Goal: Task Accomplishment & Management: Manage account settings

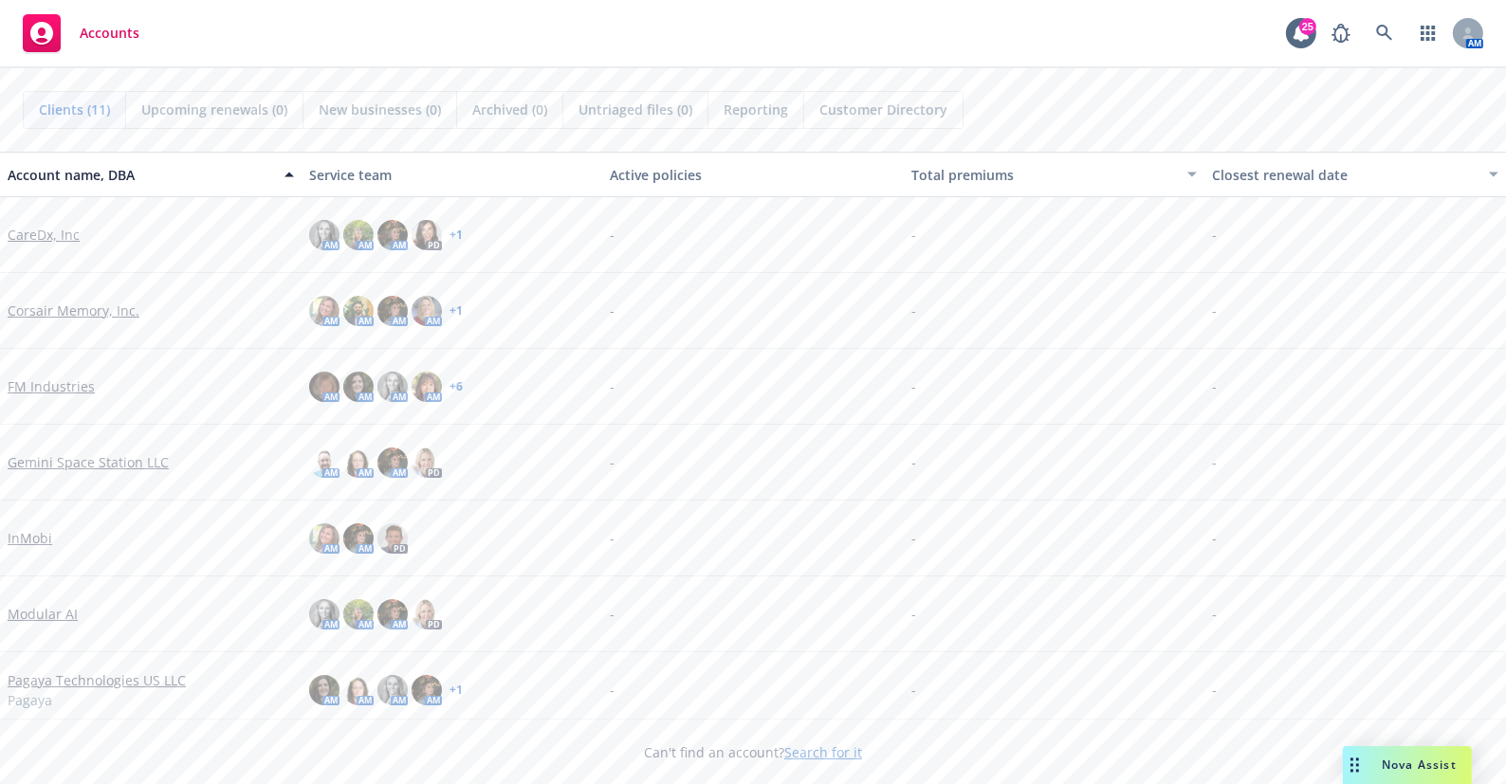
drag, startPoint x: 76, startPoint y: 468, endPoint x: 23, endPoint y: 484, distance: 55.2
click at [76, 468] on link "Gemini Space Station LLC" at bounding box center [88, 462] width 161 height 20
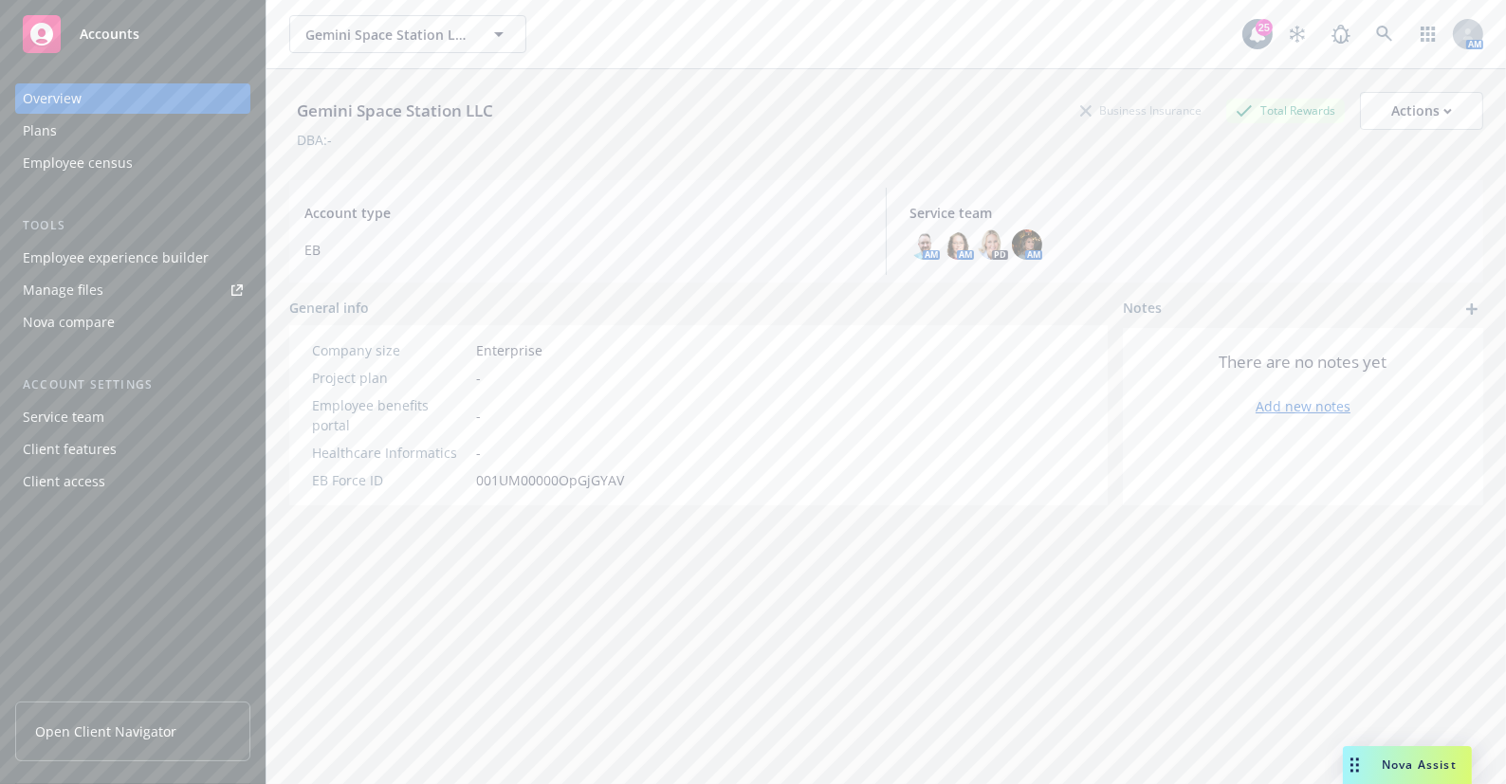
click at [188, 255] on div "Employee experience builder" at bounding box center [116, 258] width 186 height 30
click at [137, 257] on div "Employee experience builder" at bounding box center [116, 258] width 186 height 30
drag, startPoint x: 1153, startPoint y: 600, endPoint x: 1137, endPoint y: 588, distance: 20.3
click at [1152, 601] on div "Gemini Space Station LLC Business Insurance Total Rewards Actions DBA: - Accoun…" at bounding box center [886, 449] width 1194 height 761
click at [975, 94] on div "Gemini Space Station LLC Business Insurance Total Rewards Actions" at bounding box center [886, 111] width 1194 height 38
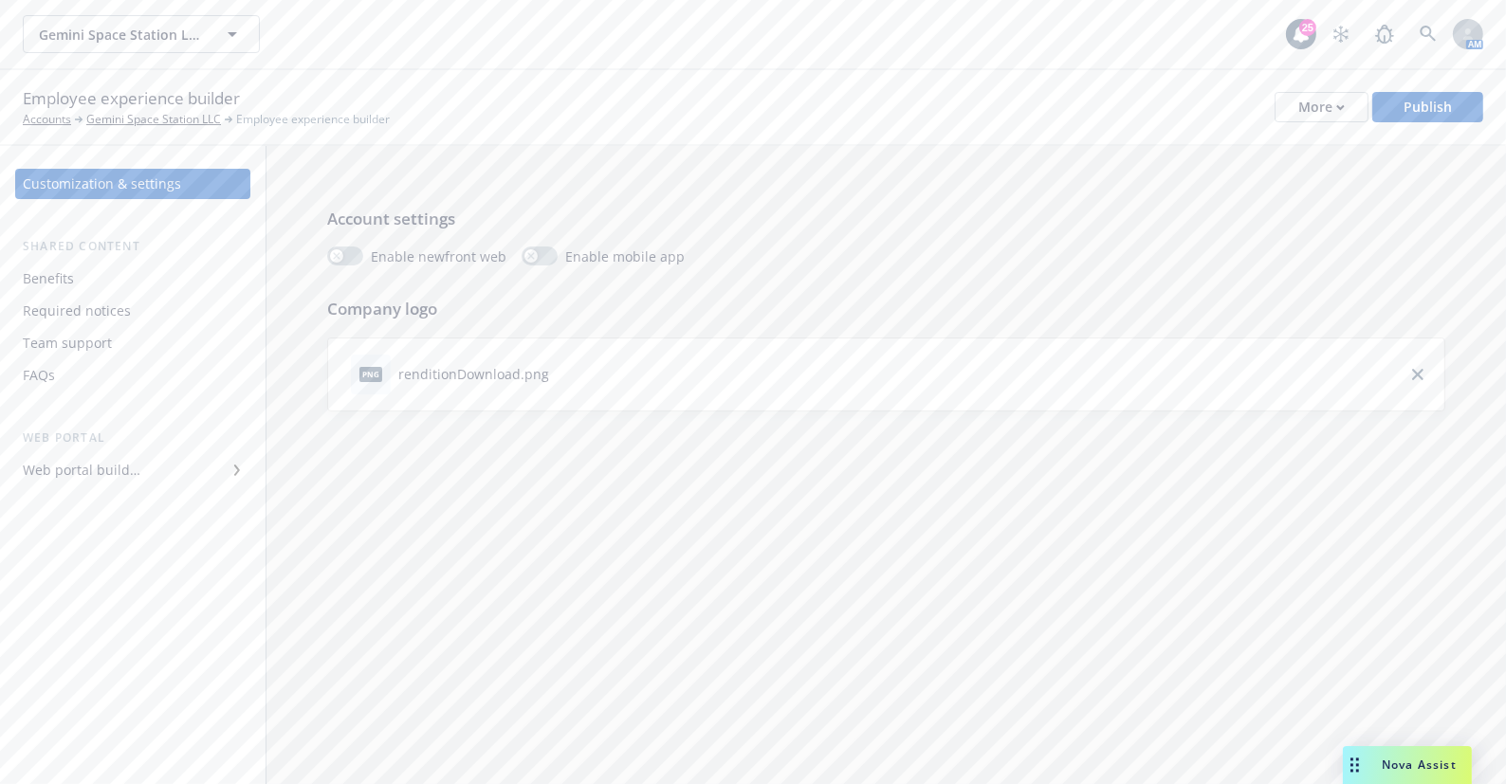
click at [92, 279] on div "Benefits" at bounding box center [133, 279] width 220 height 30
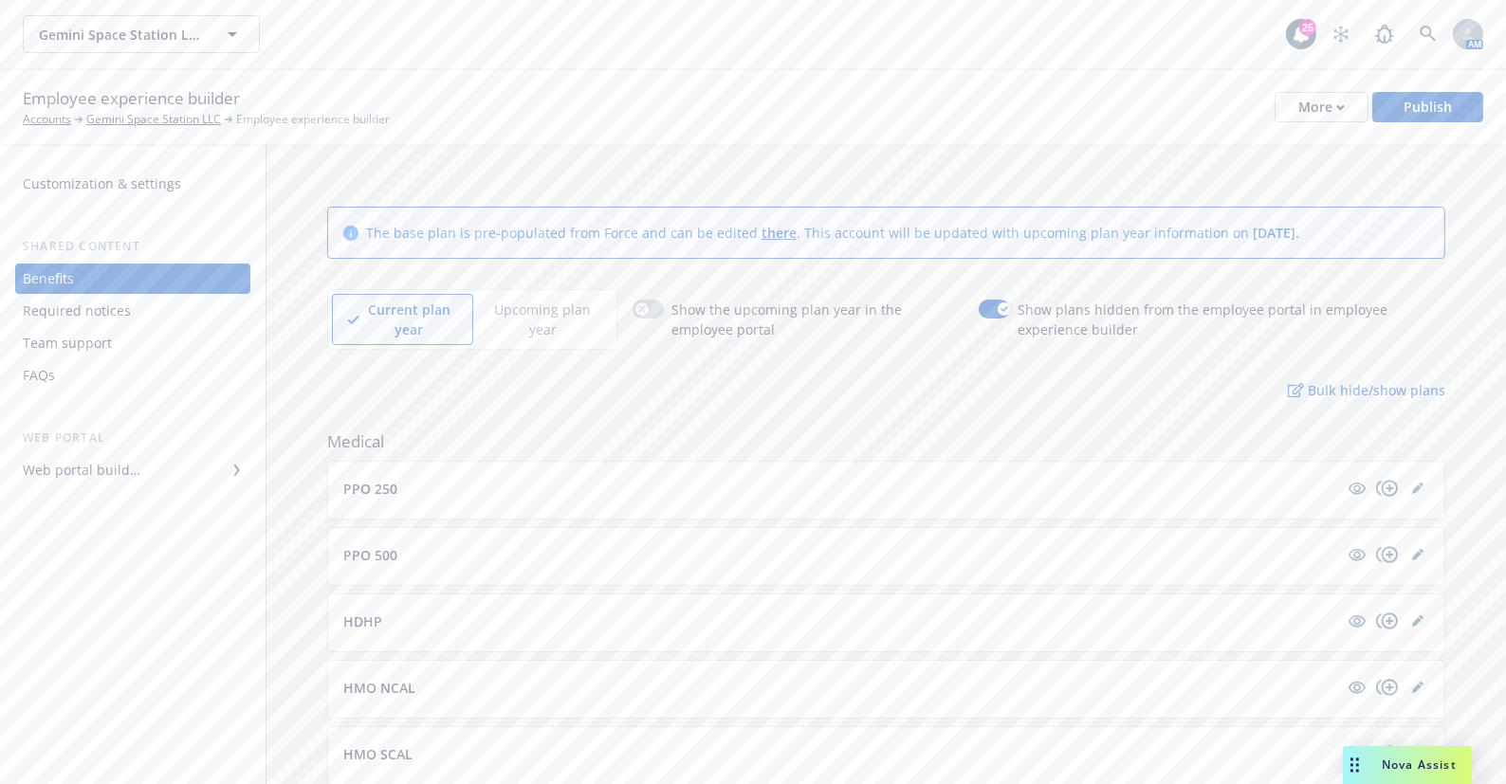
click at [559, 317] on p "Upcoming plan year" at bounding box center [542, 320] width 107 height 40
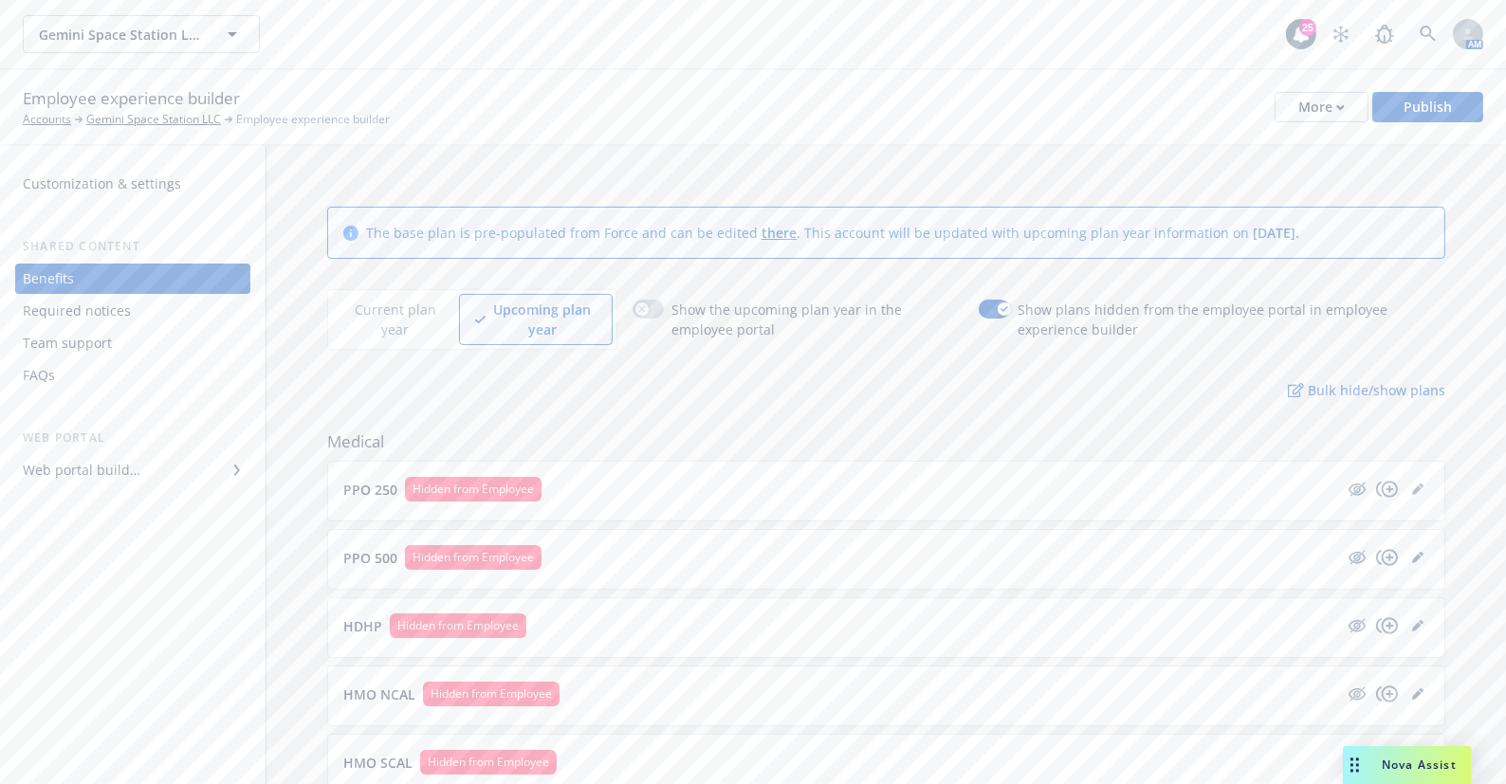
click at [399, 315] on p "Current plan year" at bounding box center [395, 320] width 95 height 40
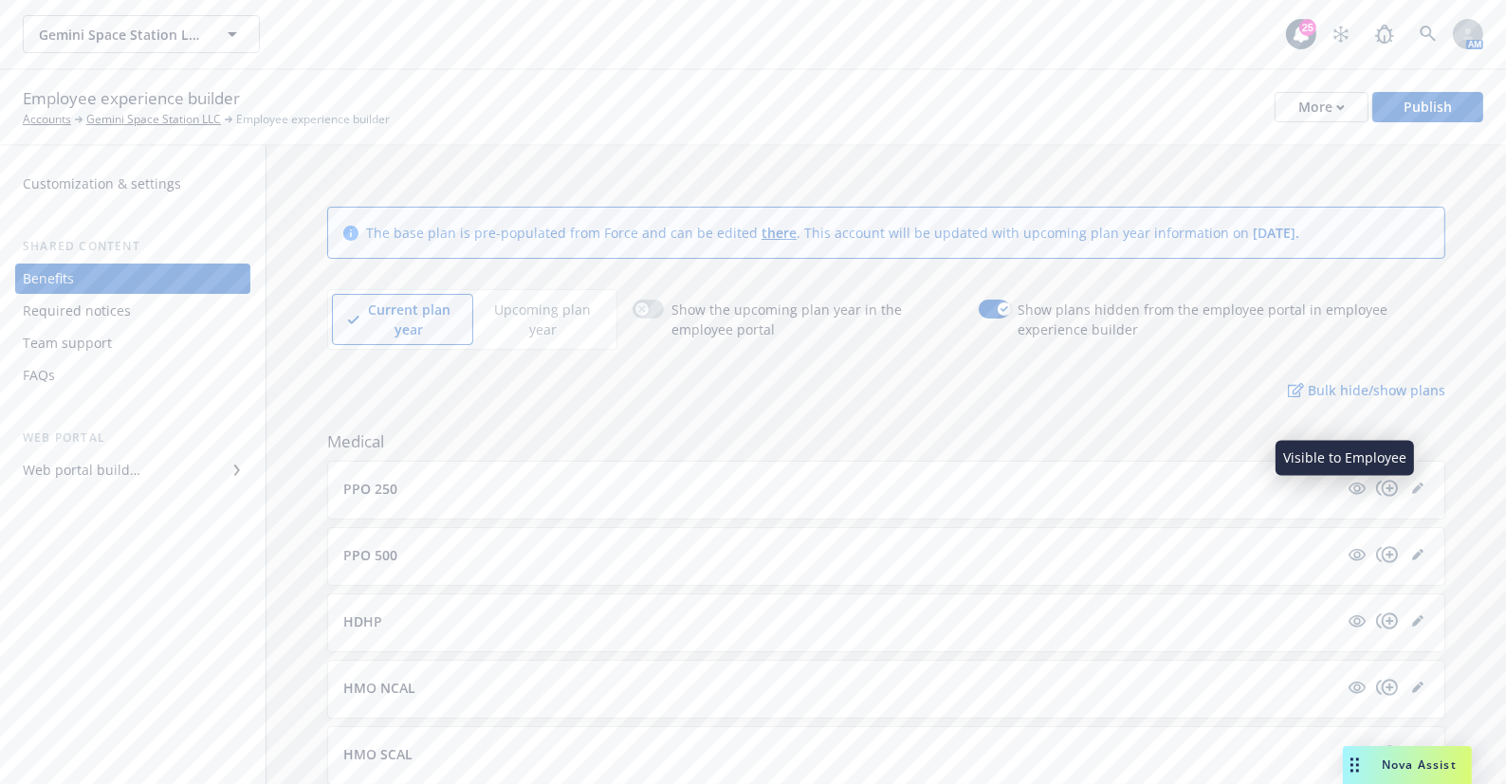
click at [1213, 494] on button "PPO 250" at bounding box center [840, 489] width 995 height 20
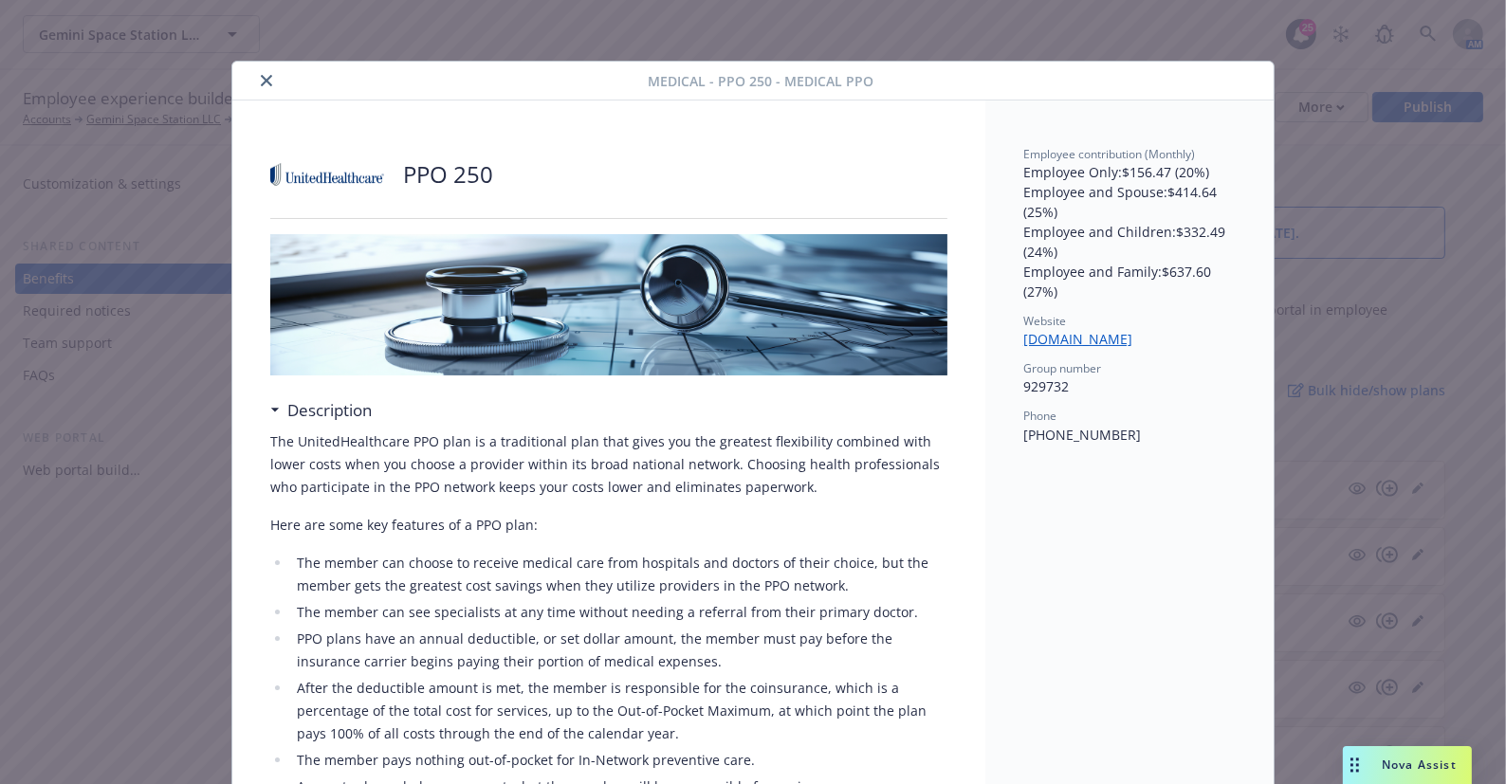
click at [261, 83] on icon "close" at bounding box center [266, 80] width 11 height 11
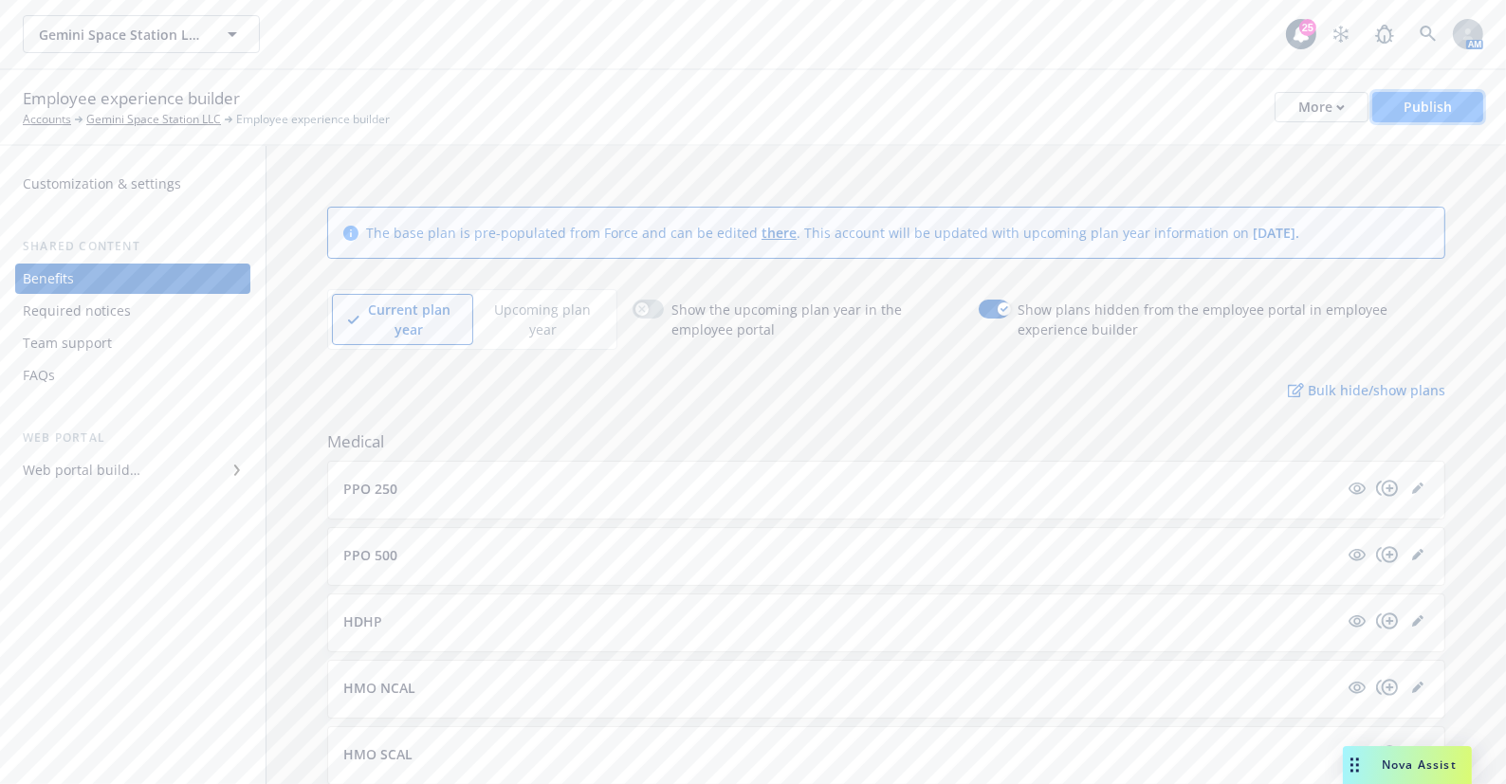
click at [1472, 111] on button "Publish" at bounding box center [1427, 107] width 111 height 30
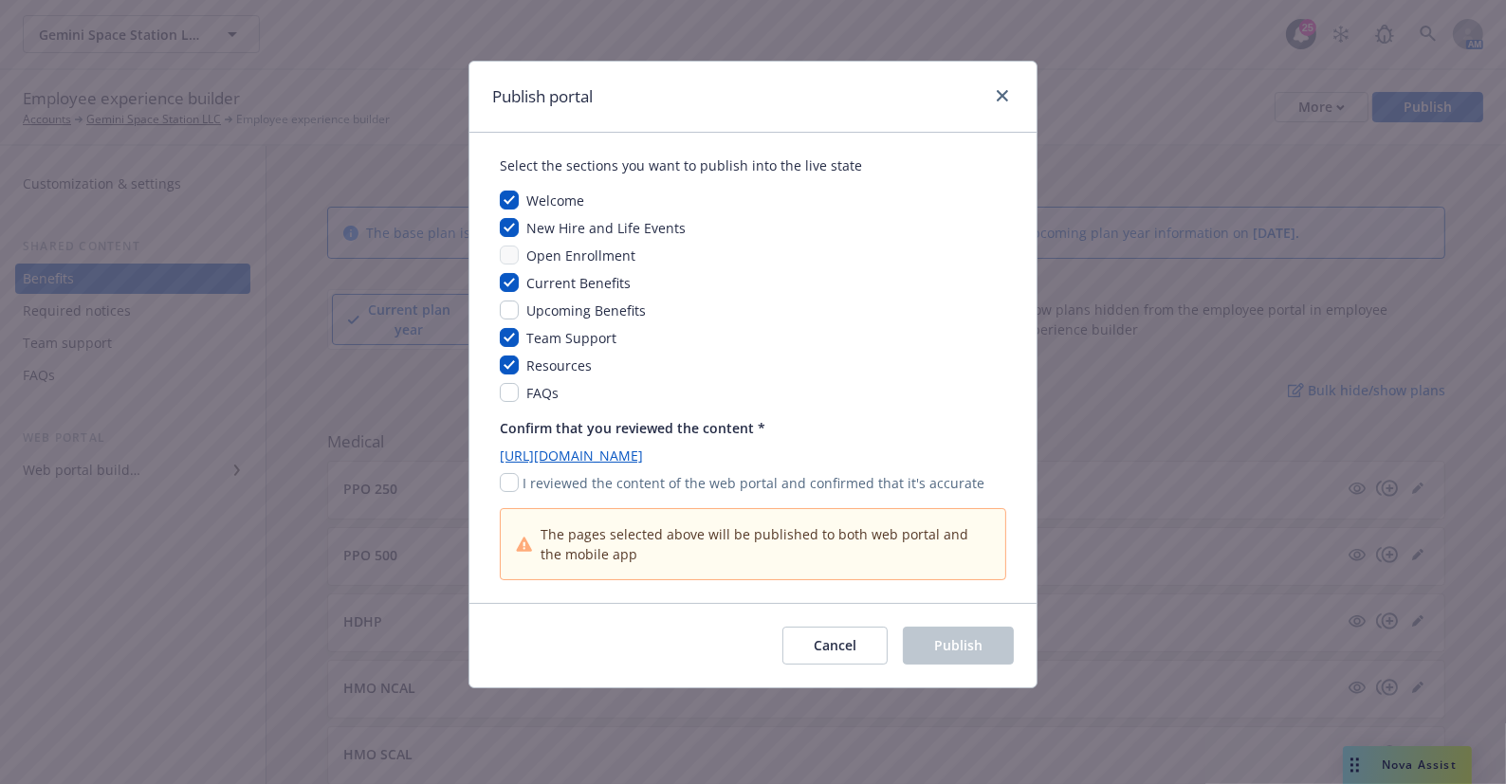
click at [584, 258] on span "Open Enrollment" at bounding box center [580, 256] width 109 height 18
drag, startPoint x: 1005, startPoint y: 86, endPoint x: 765, endPoint y: 74, distance: 240.2
click at [1005, 86] on link "close" at bounding box center [1002, 95] width 23 height 23
